Goal: Task Accomplishment & Management: Manage account settings

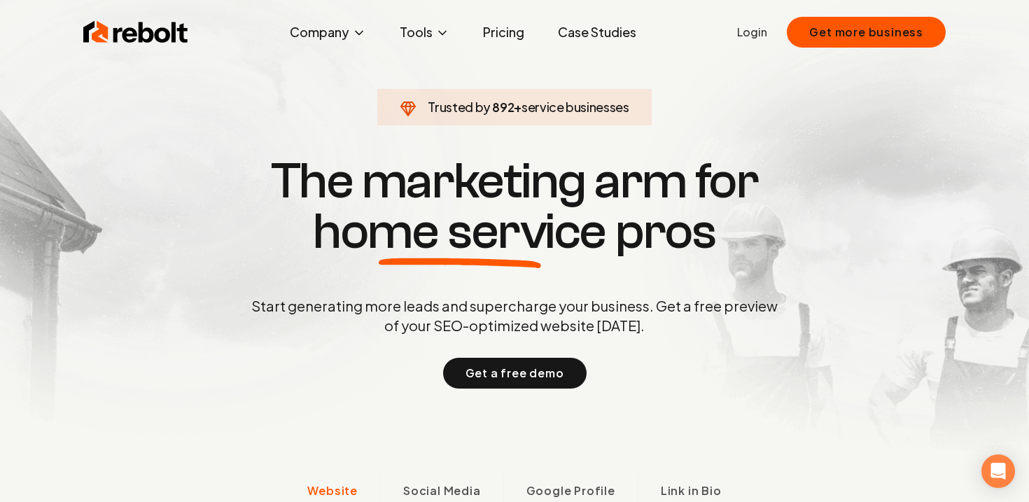
click at [762, 36] on link "Login" at bounding box center [752, 32] width 30 height 17
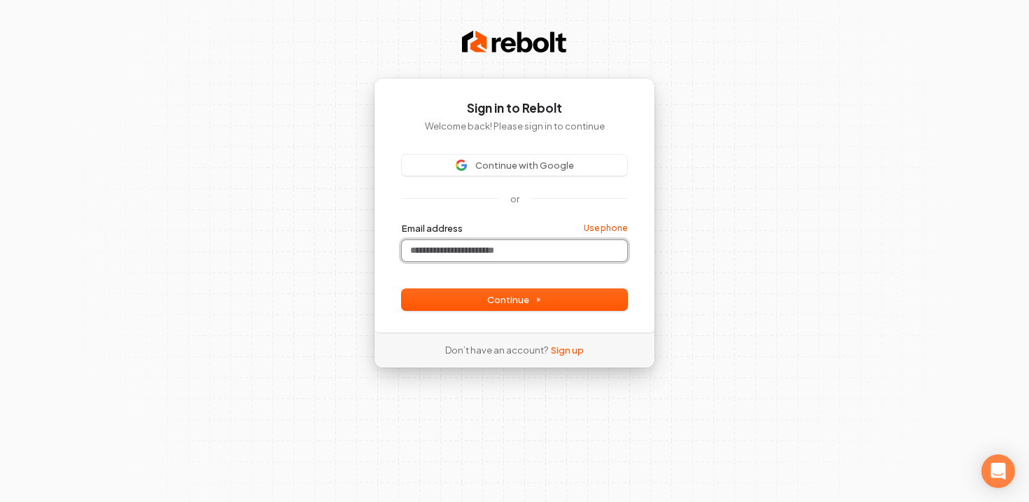
click at [531, 251] on input "Email address" at bounding box center [514, 250] width 225 height 21
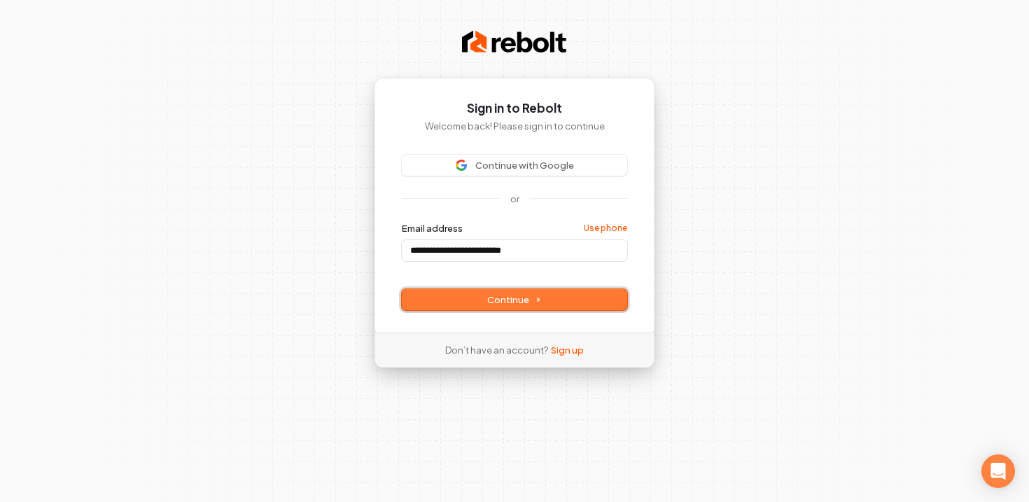
click at [538, 301] on icon at bounding box center [538, 299] width 7 height 7
type input "**********"
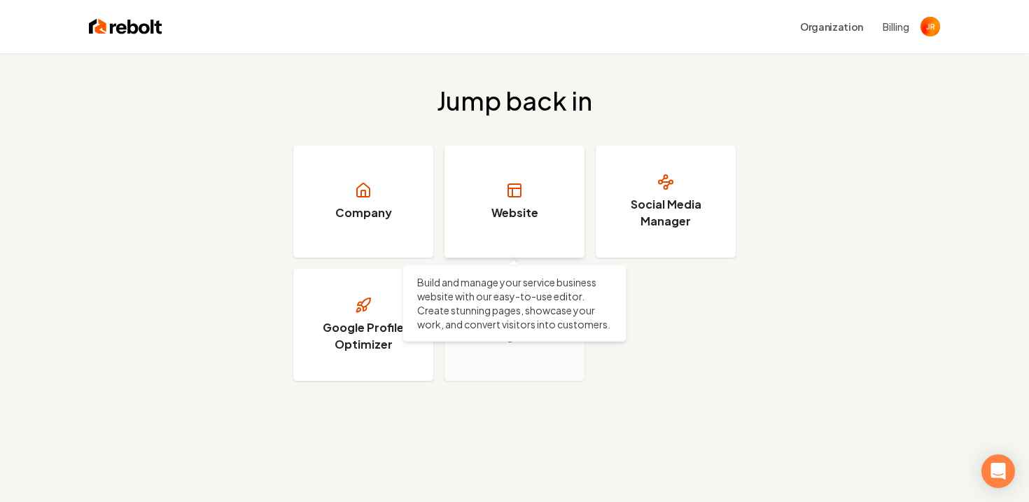
click at [518, 196] on rect at bounding box center [514, 190] width 13 height 13
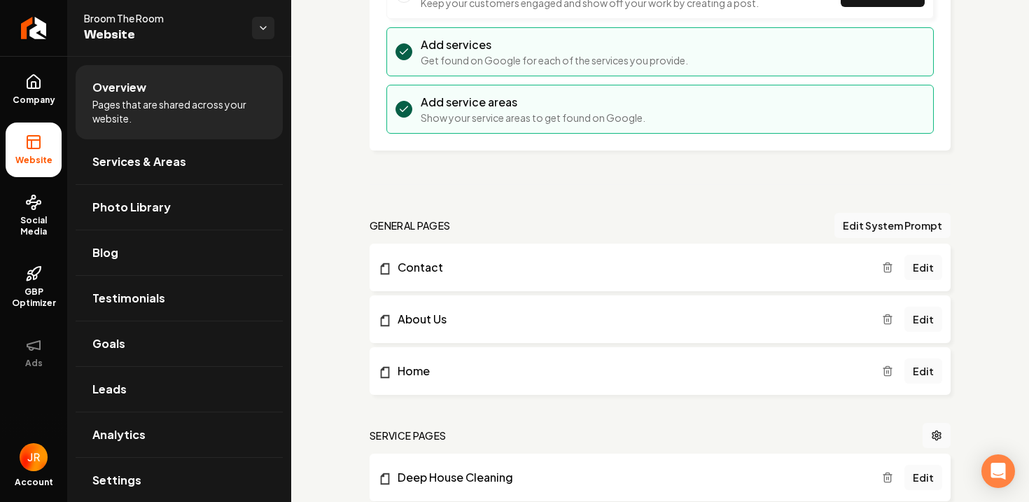
scroll to position [251, 0]
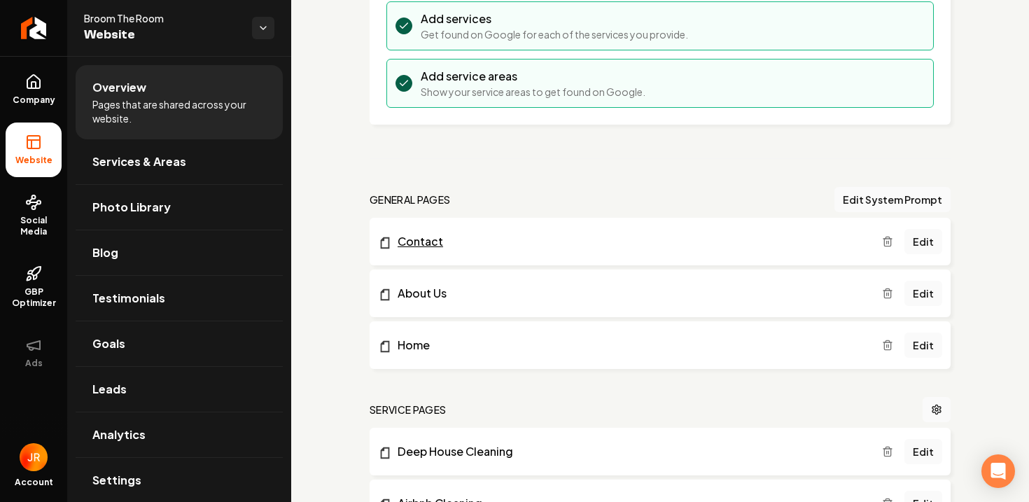
click at [433, 244] on link "Contact" at bounding box center [630, 241] width 504 height 17
click at [923, 238] on link "Edit" at bounding box center [924, 241] width 38 height 25
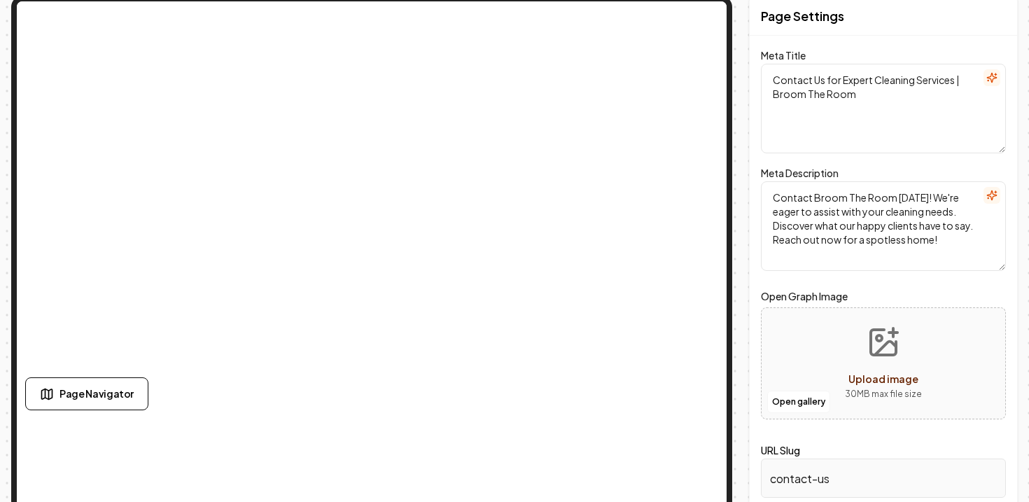
scroll to position [77, 0]
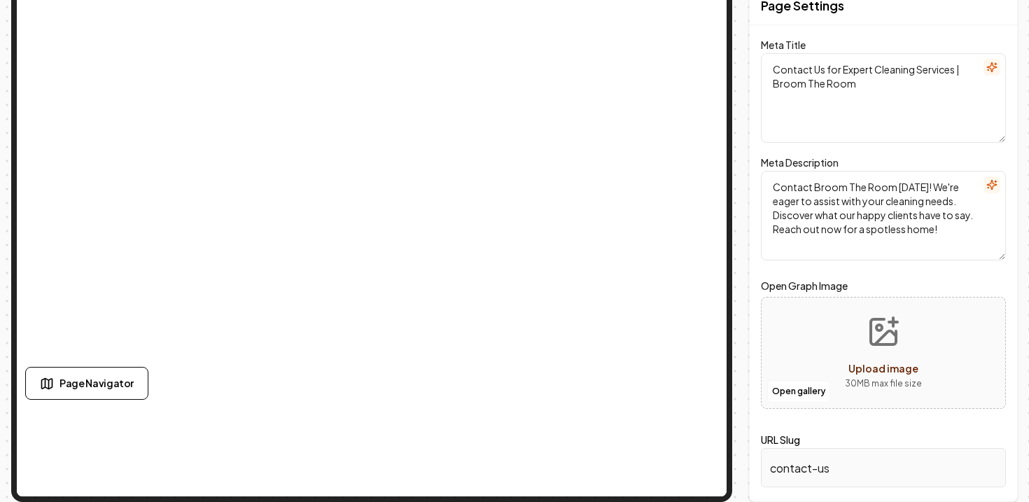
click at [856, 470] on input "contact-us" at bounding box center [883, 467] width 245 height 39
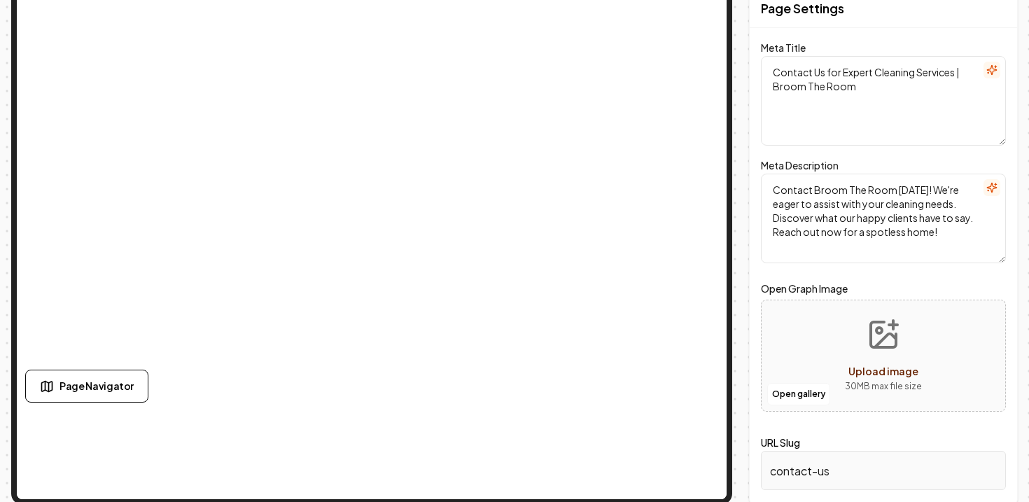
scroll to position [0, 0]
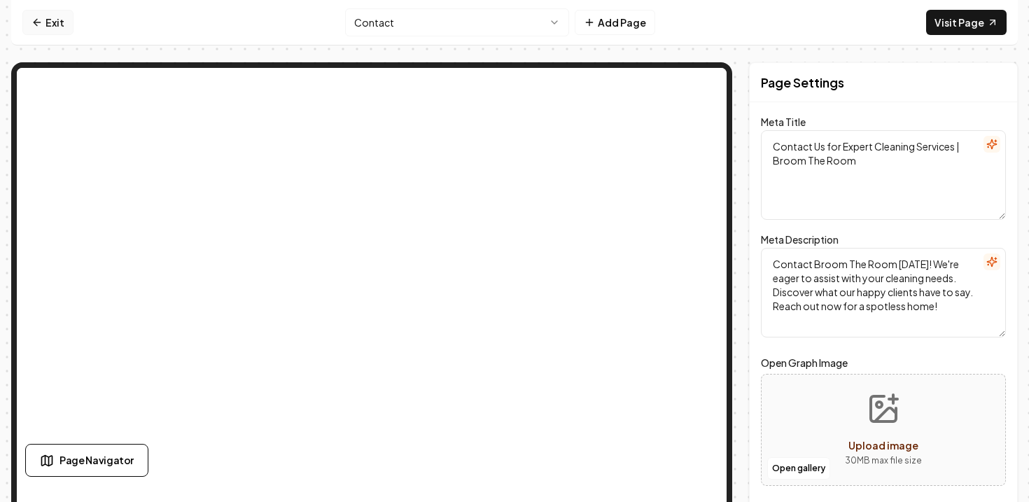
click at [46, 22] on link "Exit" at bounding box center [47, 22] width 51 height 25
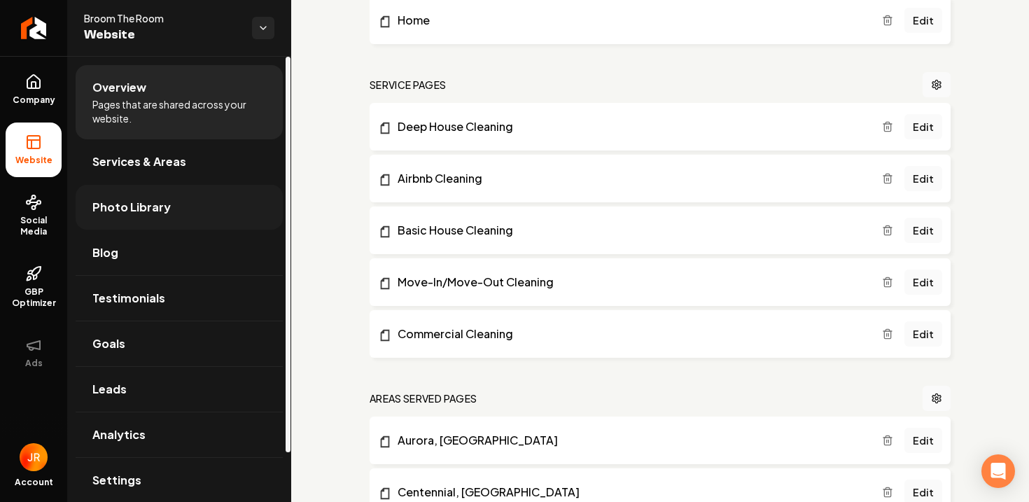
click at [205, 205] on link "Photo Library" at bounding box center [179, 207] width 207 height 45
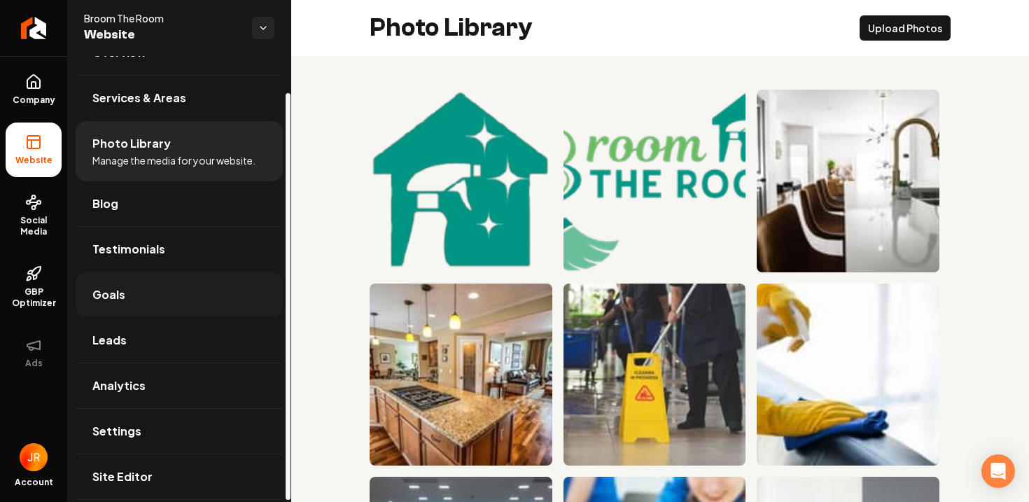
scroll to position [41, 0]
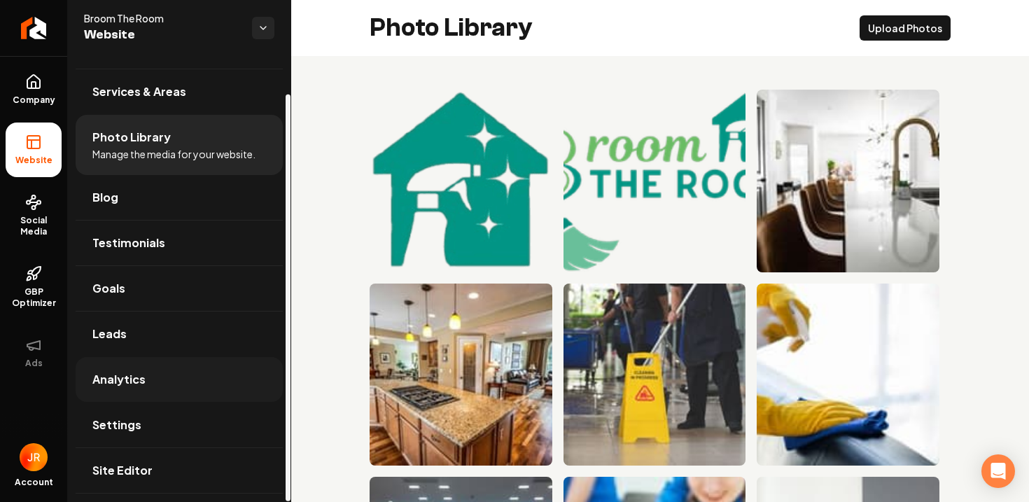
click at [148, 377] on link "Analytics" at bounding box center [179, 379] width 207 height 45
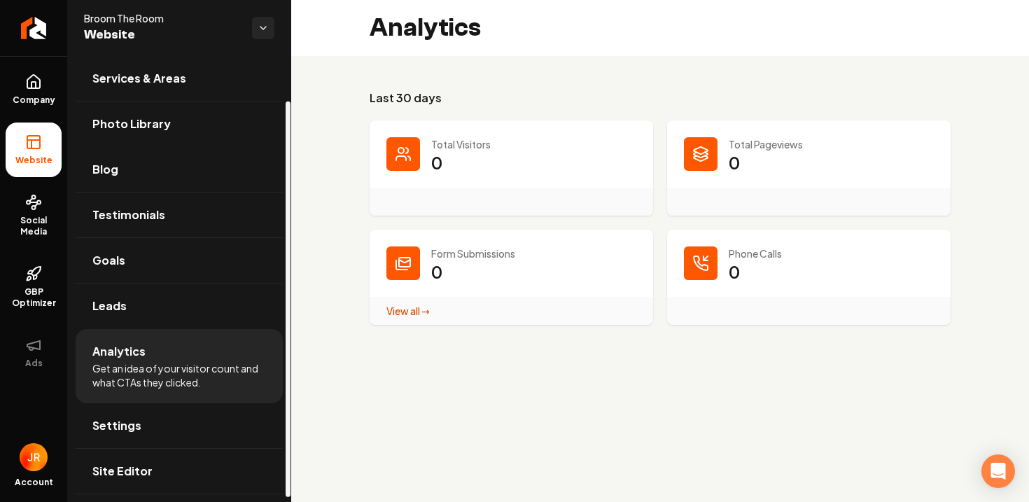
scroll to position [55, 0]
click at [131, 421] on span "Settings" at bounding box center [116, 425] width 49 height 17
